Goal: Task Accomplishment & Management: Manage account settings

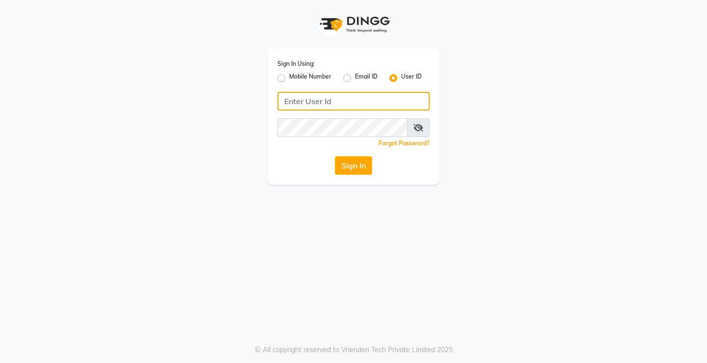
type input "[PERSON_NAME]@123"
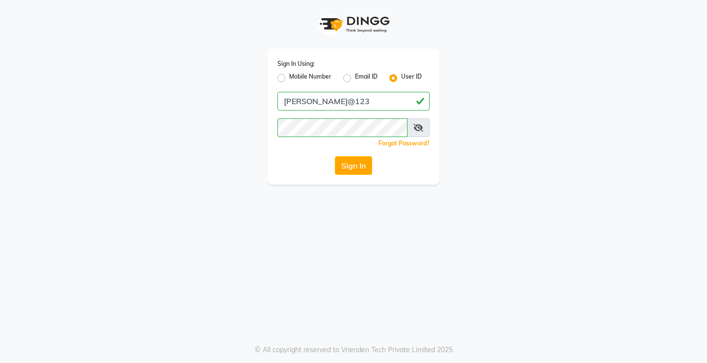
click at [361, 175] on div "Sign In Using: Mobile Number Email ID User ID [PERSON_NAME]@123 Remember me For…" at bounding box center [354, 117] width 172 height 136
click at [361, 174] on div "Sign In Using: Mobile Number Email ID User ID [PERSON_NAME]@123 Remember me For…" at bounding box center [354, 117] width 172 height 136
click at [361, 169] on button "Sign In" at bounding box center [353, 165] width 37 height 19
click at [361, 169] on div "Sign In" at bounding box center [354, 165] width 152 height 19
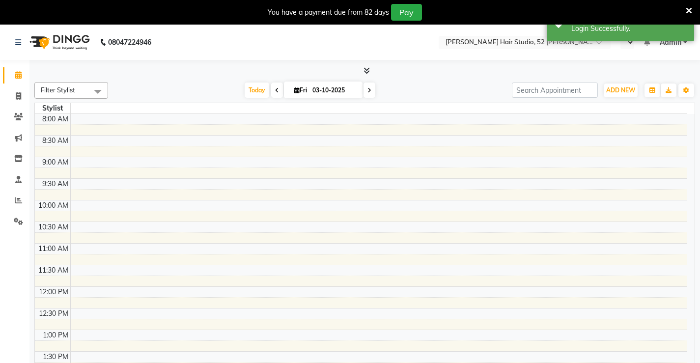
select select "en"
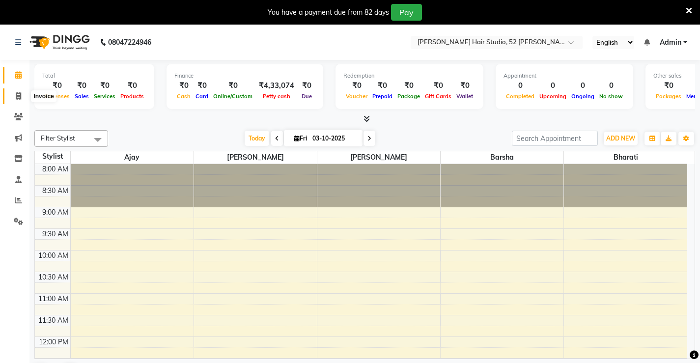
click at [15, 95] on span at bounding box center [18, 96] width 17 height 11
select select "service"
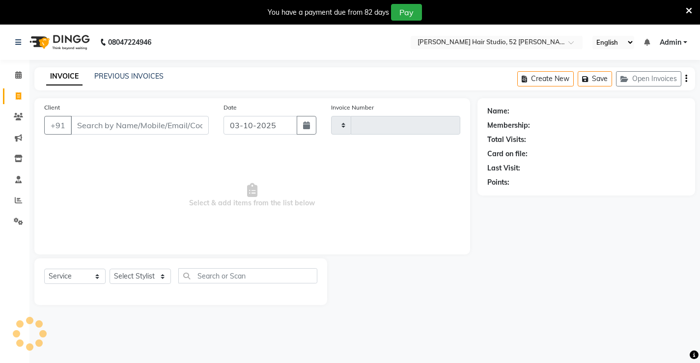
type input "1566"
select select "7705"
click at [252, 127] on input "03-10-2025" at bounding box center [261, 125] width 74 height 19
select select "10"
select select "2025"
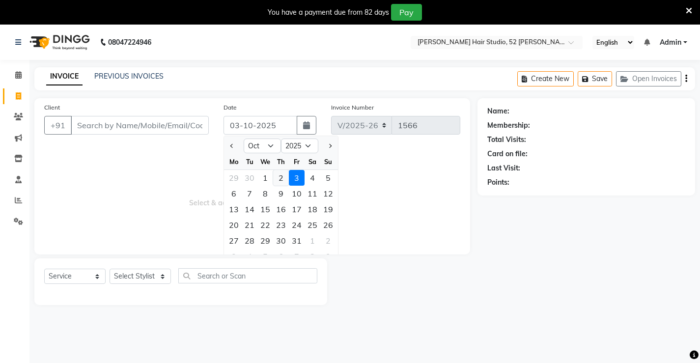
click at [279, 179] on div "2" at bounding box center [281, 178] width 16 height 16
type input "02-10-2025"
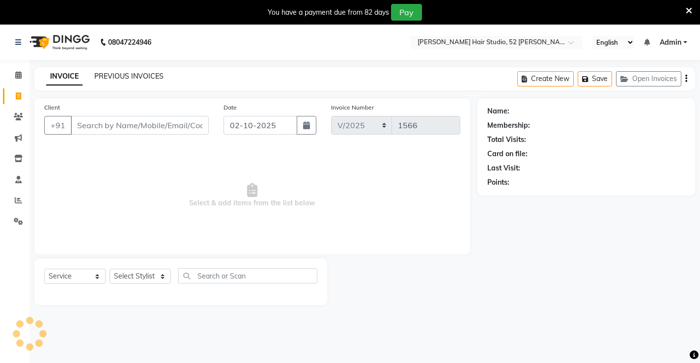
click at [133, 79] on link "PREVIOUS INVOICES" at bounding box center [128, 76] width 69 height 9
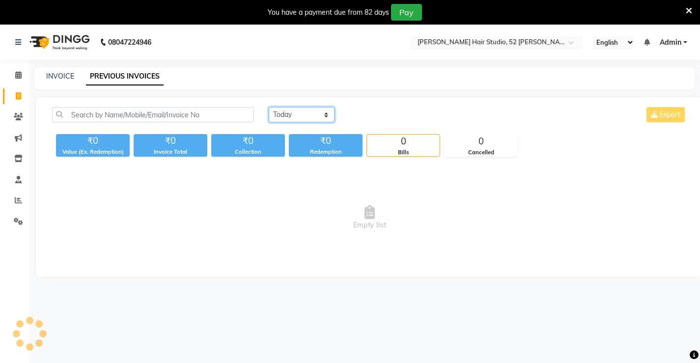
click at [293, 112] on select "[DATE] [DATE] Custom Range" at bounding box center [302, 114] width 66 height 15
select select "[DATE]"
click at [269, 107] on select "[DATE] [DATE] Custom Range" at bounding box center [302, 114] width 66 height 15
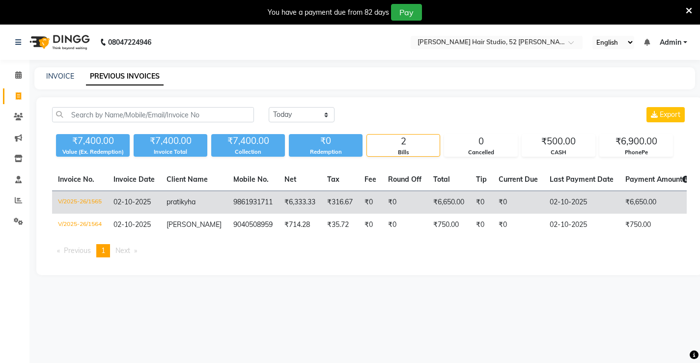
click at [452, 205] on td "₹6,650.00" at bounding box center [448, 202] width 43 height 23
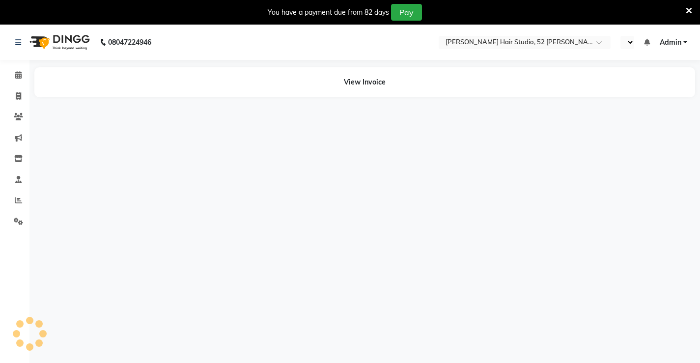
select select "en"
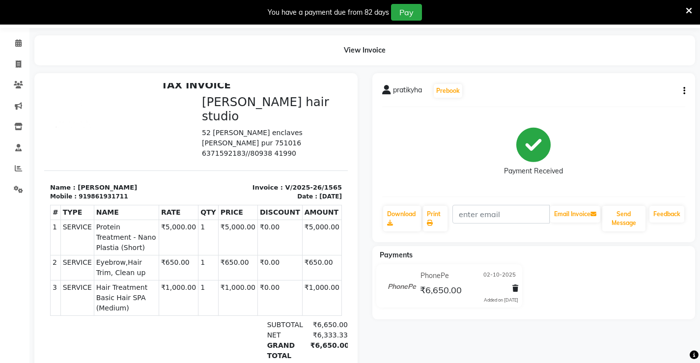
scroll to position [49, 0]
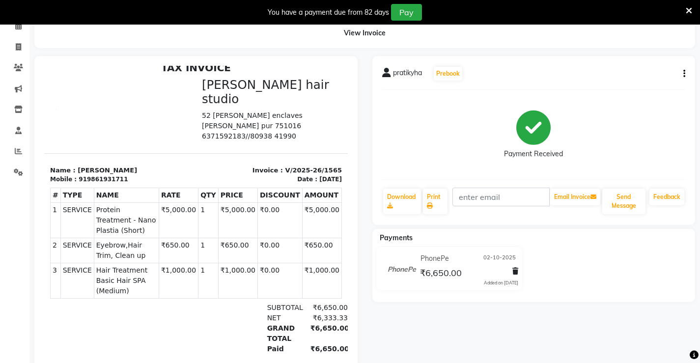
click at [302, 238] on td "₹650.00" at bounding box center [321, 250] width 39 height 25
click at [231, 238] on td "₹650.00" at bounding box center [237, 250] width 39 height 25
click at [219, 238] on td "₹650.00" at bounding box center [237, 250] width 39 height 25
click at [17, 48] on icon at bounding box center [18, 46] width 5 height 7
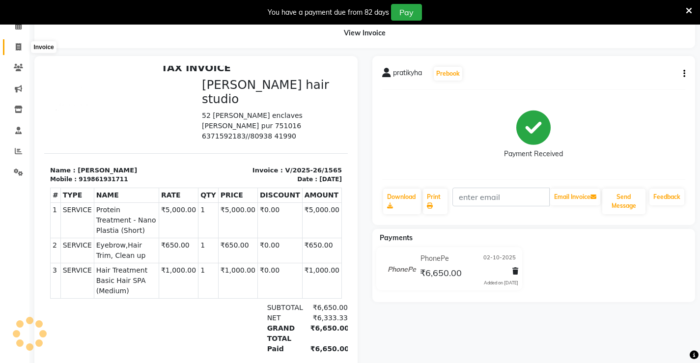
select select "service"
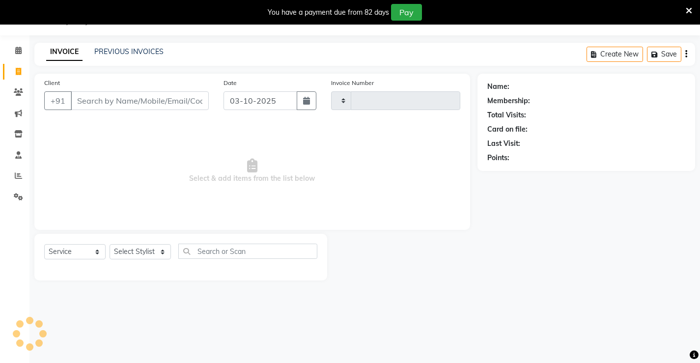
scroll to position [25, 0]
click at [140, 46] on div "INVOICE PREVIOUS INVOICES Create New Save" at bounding box center [364, 54] width 661 height 23
click at [130, 54] on link "PREVIOUS INVOICES" at bounding box center [128, 51] width 69 height 9
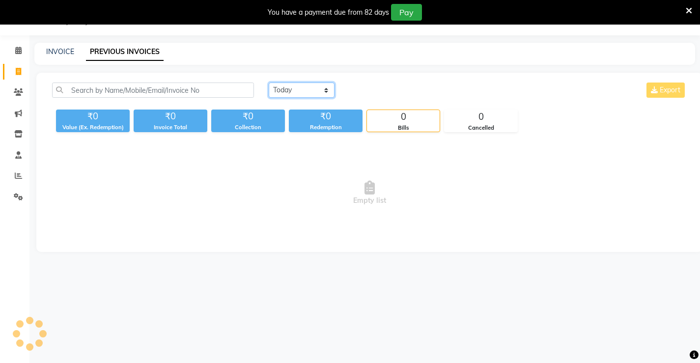
click at [289, 91] on select "[DATE] [DATE] Custom Range" at bounding box center [302, 90] width 66 height 15
select select "[DATE]"
click at [269, 83] on select "[DATE] [DATE] Custom Range" at bounding box center [302, 90] width 66 height 15
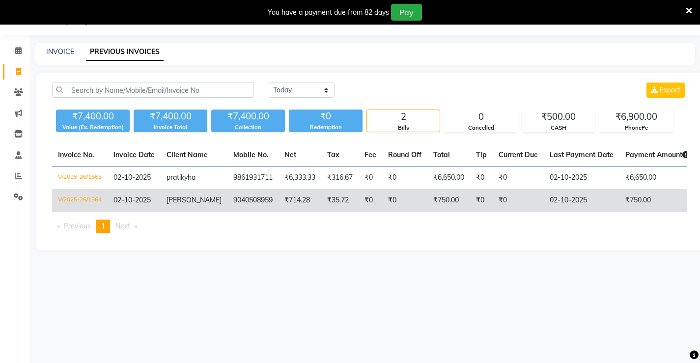
click at [321, 198] on td "₹35.72" at bounding box center [339, 200] width 37 height 23
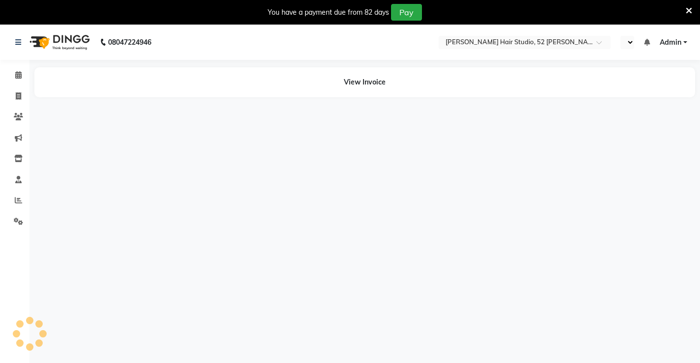
select select "en"
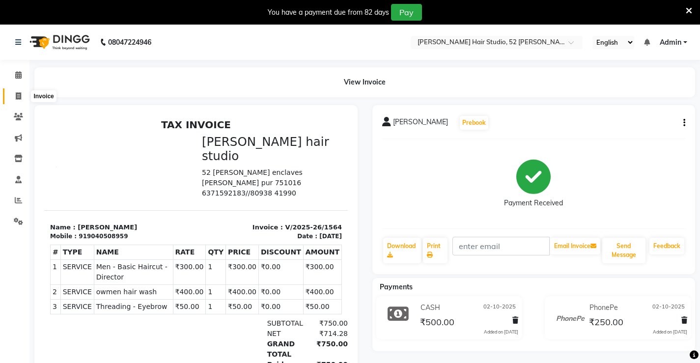
click at [23, 95] on span at bounding box center [18, 96] width 17 height 11
select select "service"
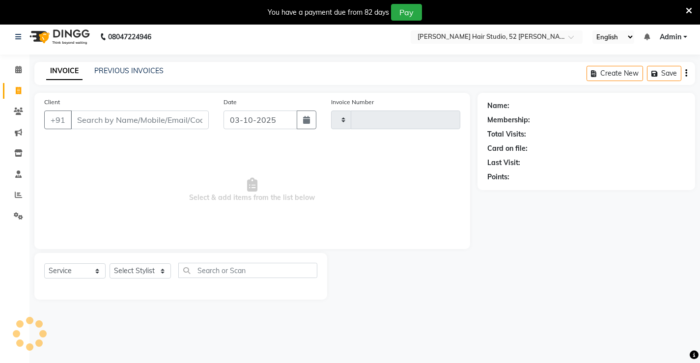
scroll to position [25, 0]
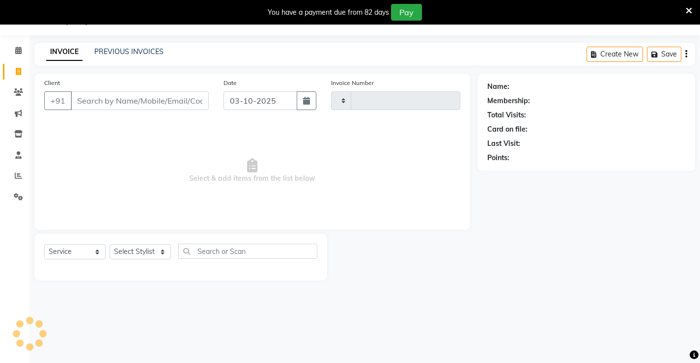
type input "1566"
select select "7705"
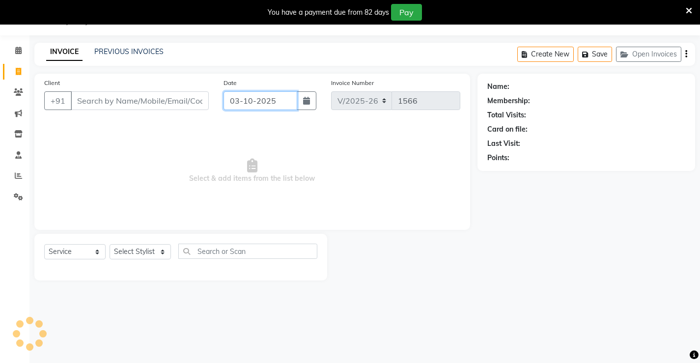
click at [241, 106] on input "03-10-2025" at bounding box center [261, 100] width 74 height 19
select select "10"
select select "2025"
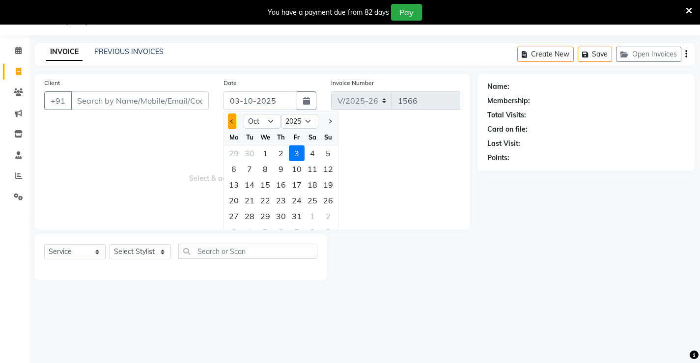
click at [231, 125] on button "Previous month" at bounding box center [232, 121] width 8 height 16
select select "9"
click at [247, 219] on div "30" at bounding box center [250, 216] width 16 height 16
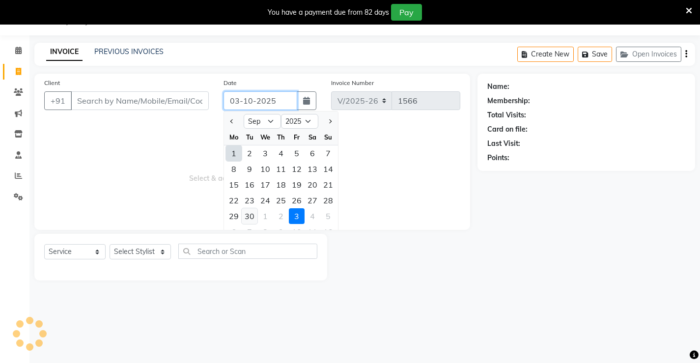
type input "30-09-2025"
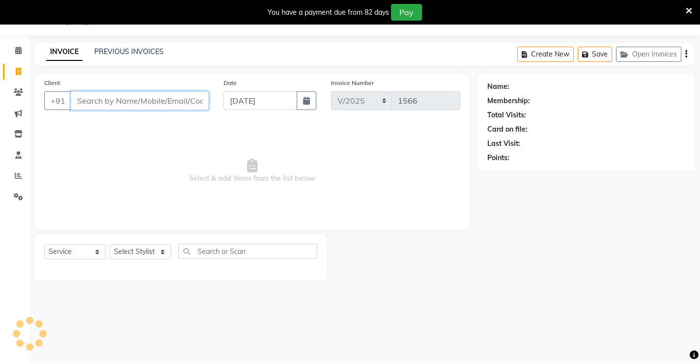
click at [106, 101] on input "Client" at bounding box center [140, 100] width 138 height 19
